Goal: Transaction & Acquisition: Purchase product/service

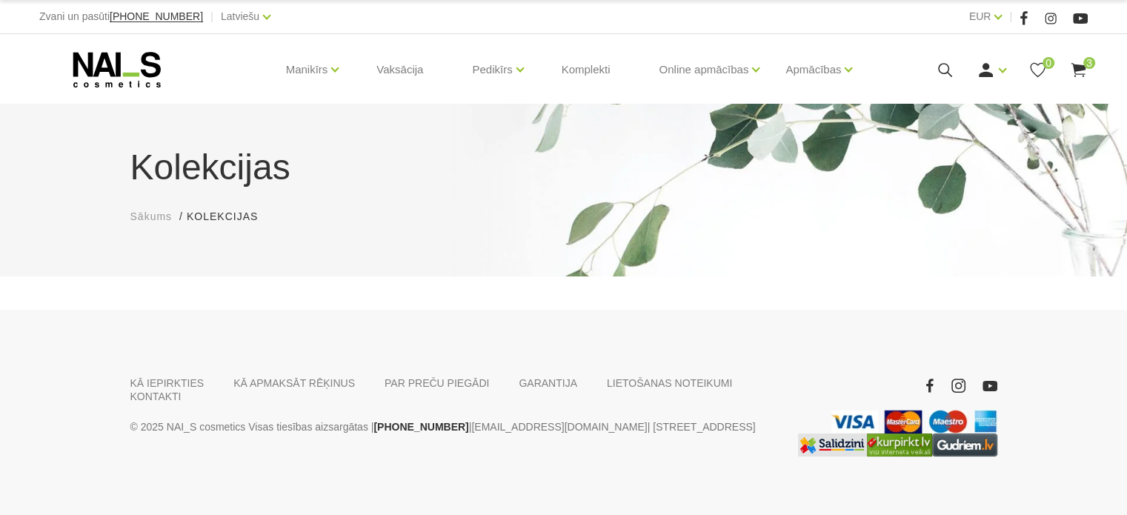
click at [1076, 73] on icon at bounding box center [1079, 70] width 19 height 19
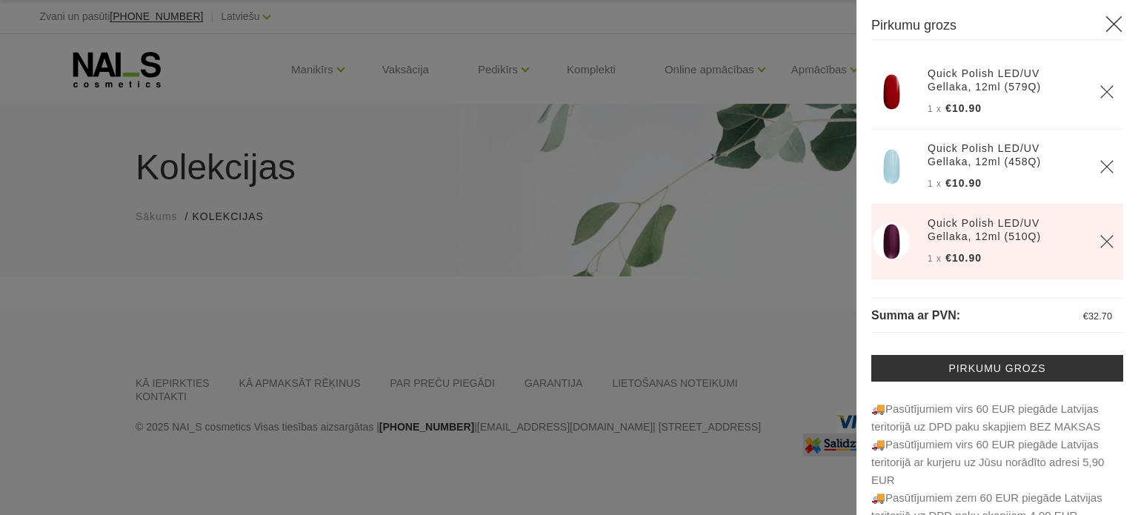
click at [1100, 93] on icon "Delete" at bounding box center [1107, 91] width 15 height 15
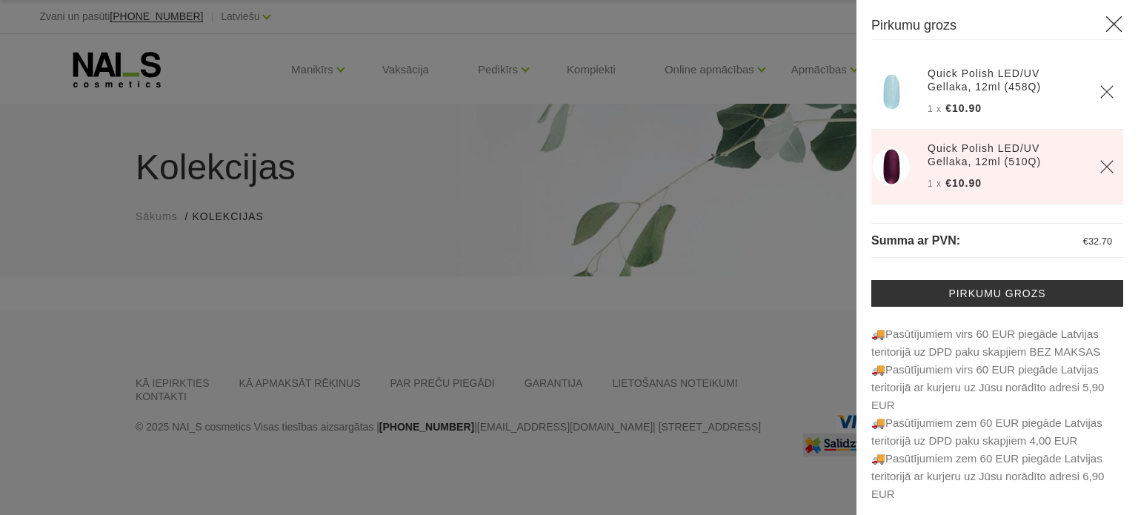
click at [884, 162] on img at bounding box center [891, 166] width 37 height 37
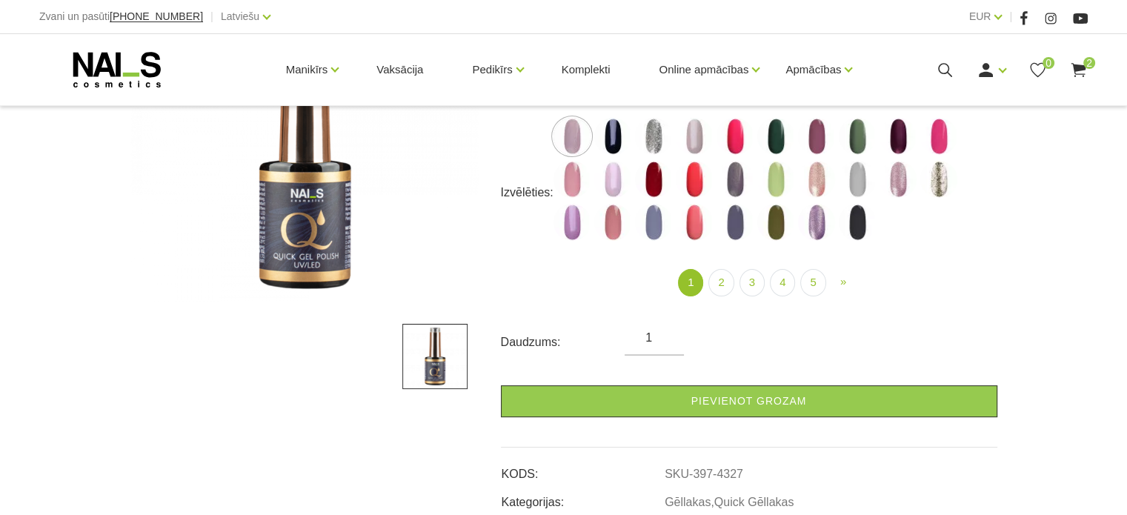
scroll to position [296, 0]
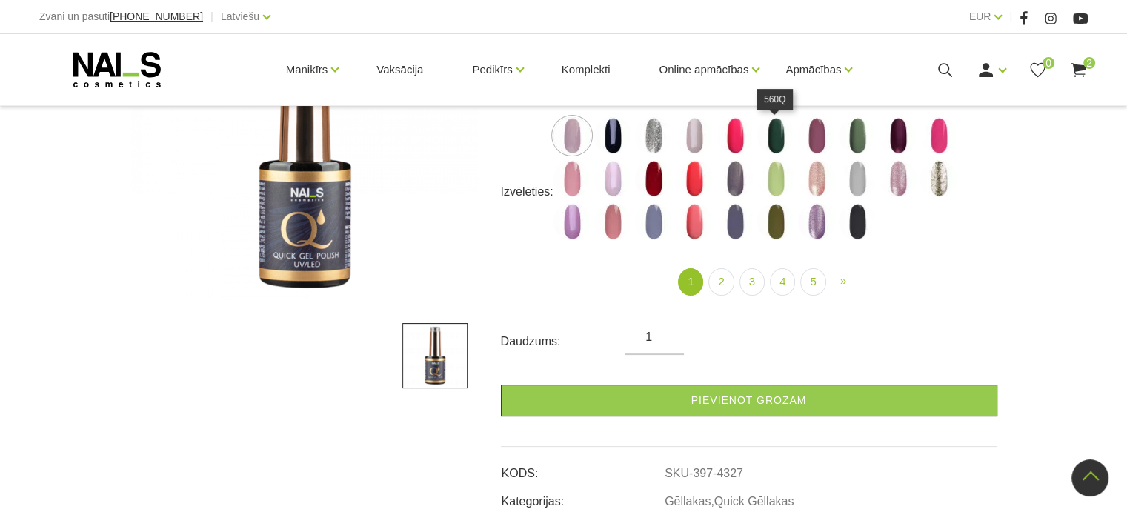
click at [773, 121] on img at bounding box center [775, 135] width 37 height 37
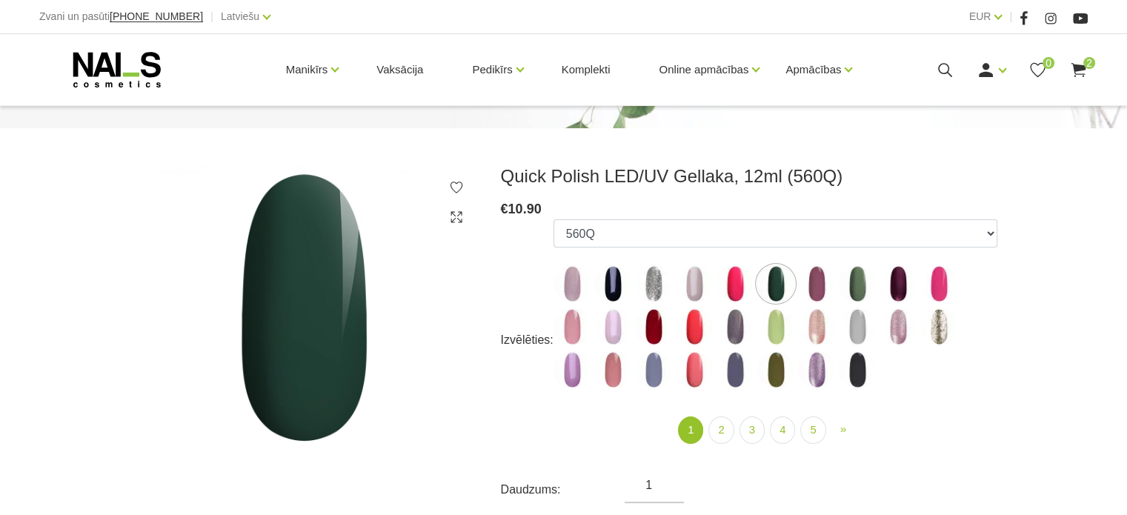
scroll to position [222, 0]
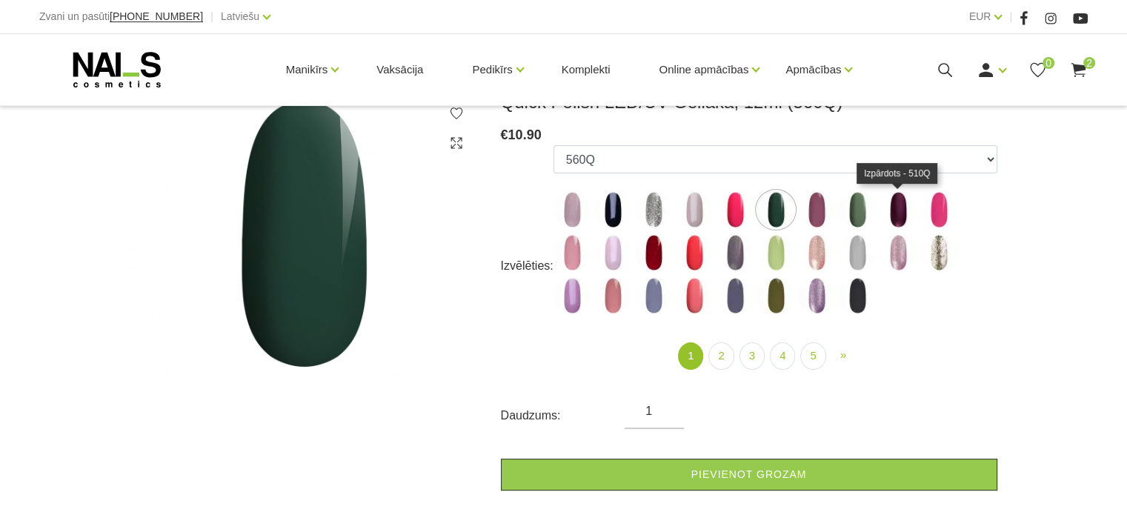
click at [904, 205] on img at bounding box center [898, 209] width 37 height 37
select select "4337"
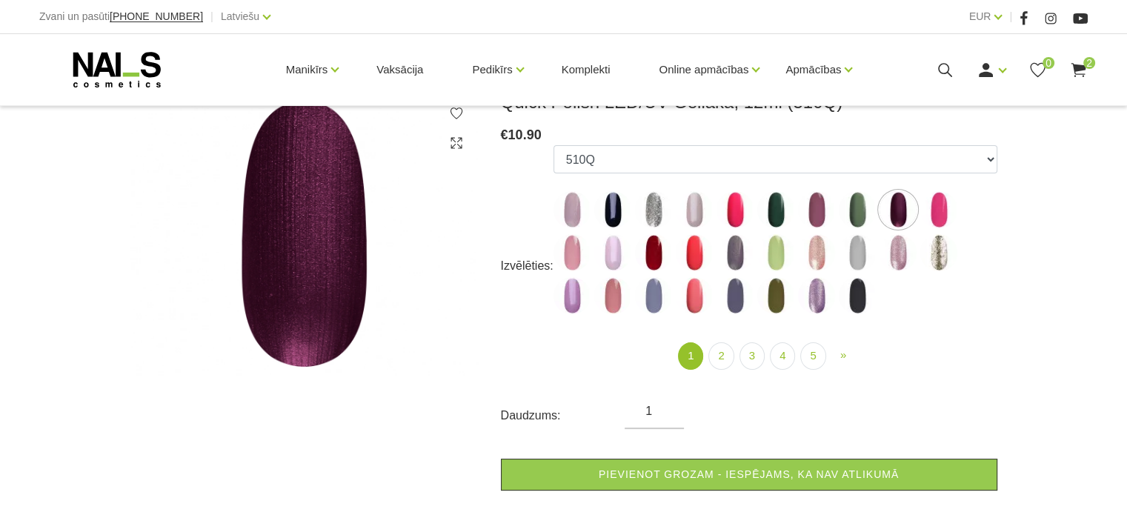
click at [321, 232] on img at bounding box center [304, 233] width 348 height 285
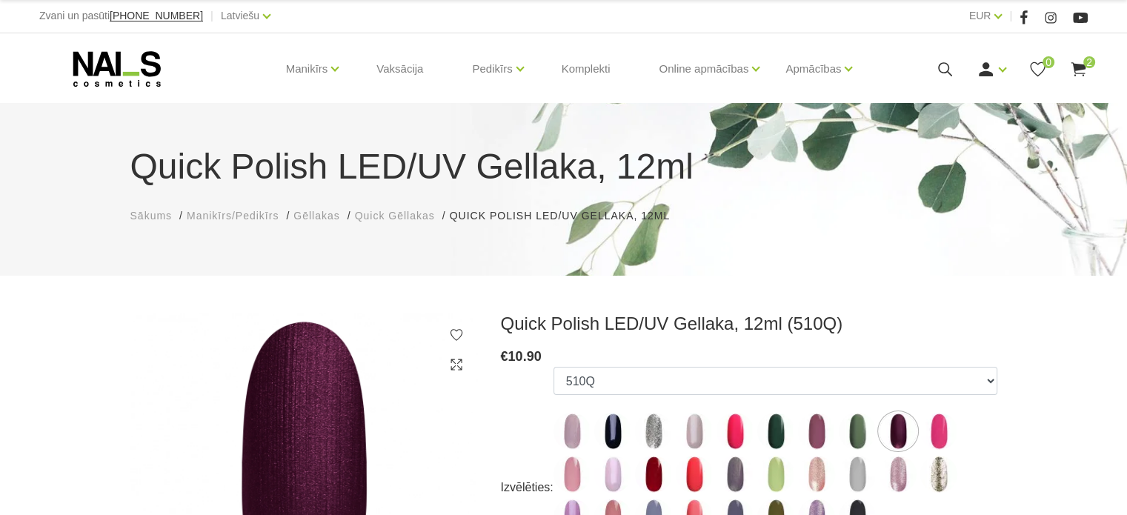
scroll to position [0, 0]
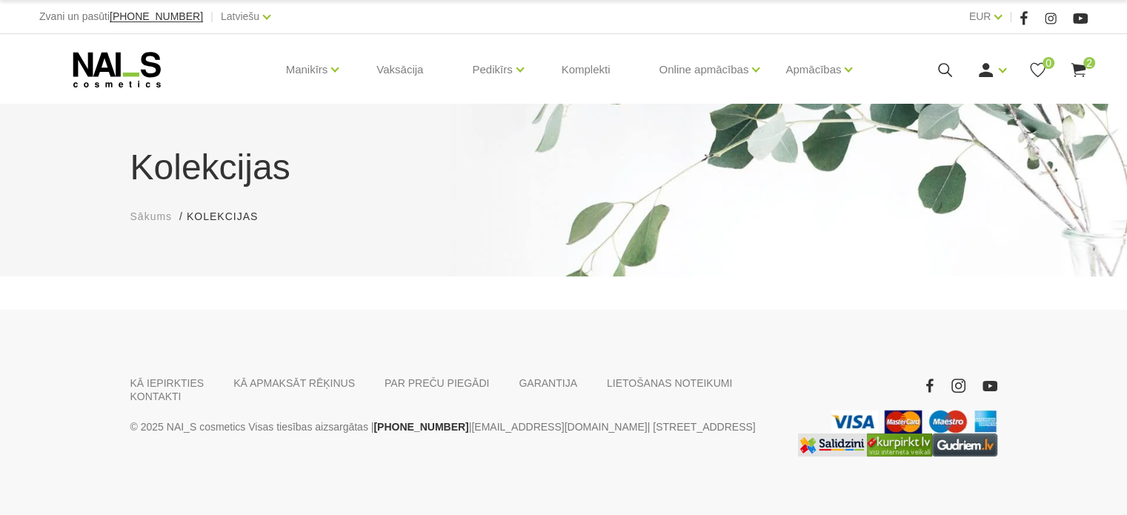
click at [1083, 73] on use at bounding box center [1078, 70] width 15 height 14
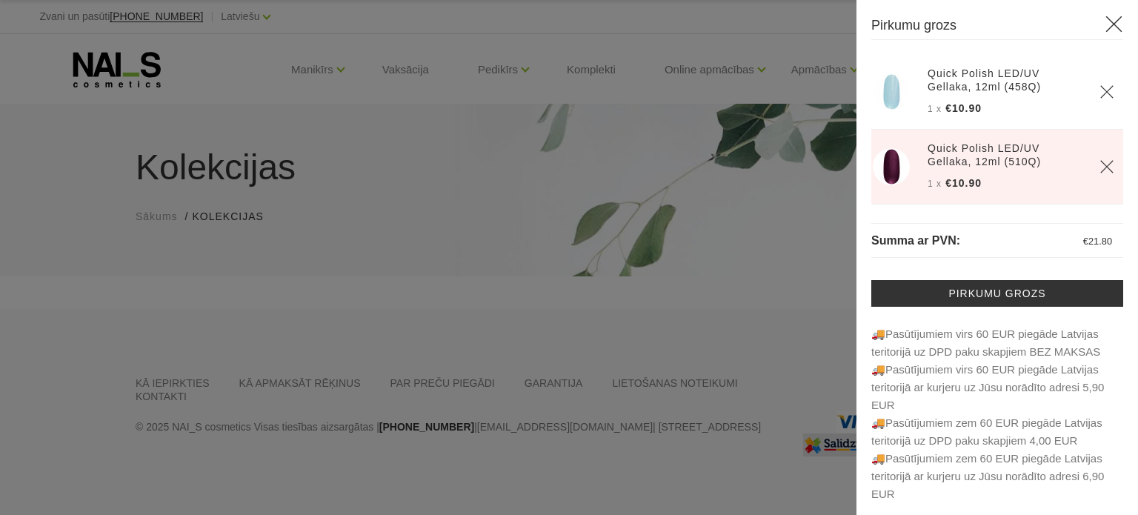
click at [1091, 73] on th at bounding box center [1107, 92] width 33 height 75
click at [632, 159] on div at bounding box center [569, 257] width 1138 height 515
